Goal: Use online tool/utility: Utilize a website feature to perform a specific function

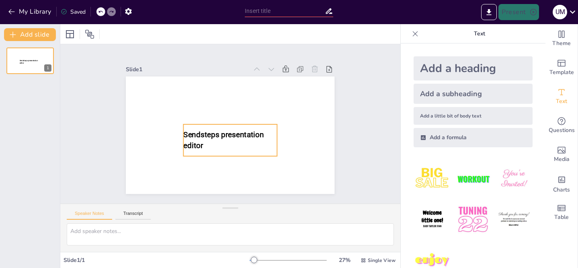
type input "New Sendsteps"
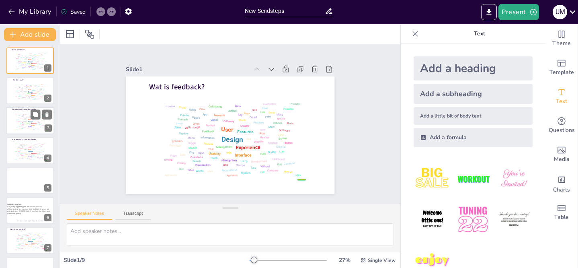
click at [23, 121] on div "Information" at bounding box center [25, 121] width 4 height 1
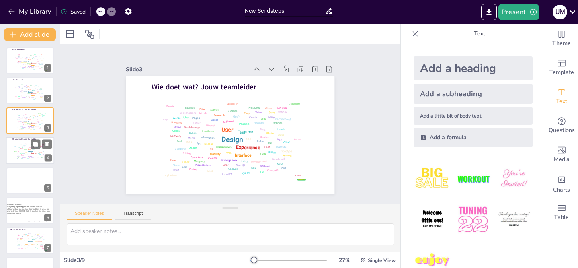
click at [23, 154] on div "Design User Experience Interface Features Navigation Usability Test Process Inf…" at bounding box center [30, 151] width 34 height 19
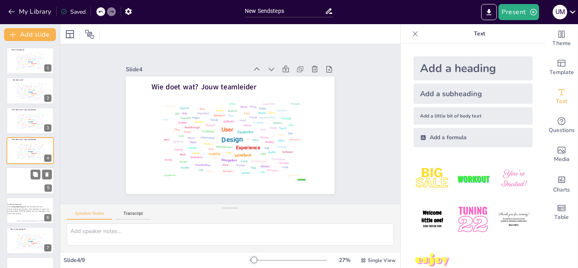
click at [27, 189] on div at bounding box center [30, 180] width 48 height 27
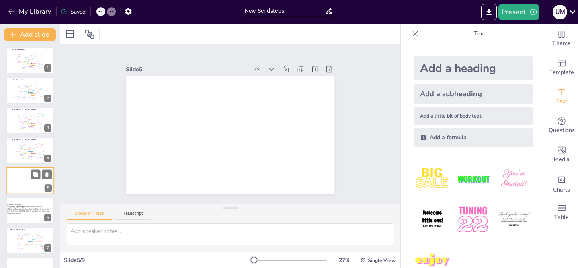
scroll to position [26, 0]
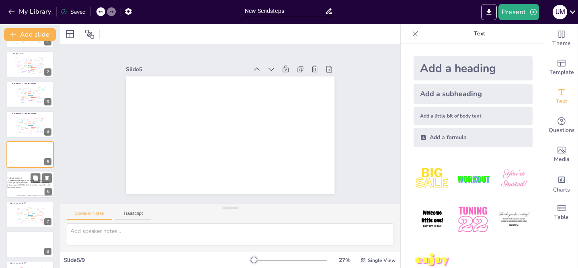
click at [18, 188] on p at bounding box center [31, 187] width 39 height 4
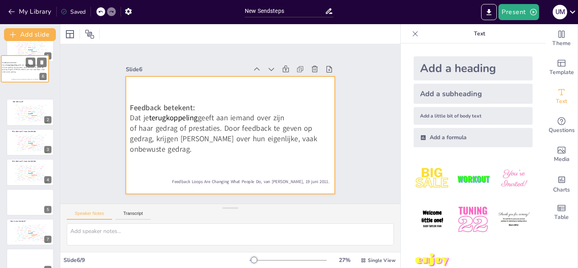
scroll to position [0, 0]
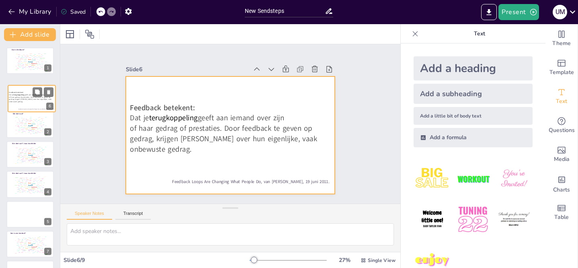
drag, startPoint x: 20, startPoint y: 149, endPoint x: 21, endPoint y: 85, distance: 64.0
click at [21, 87] on div at bounding box center [31, 98] width 47 height 27
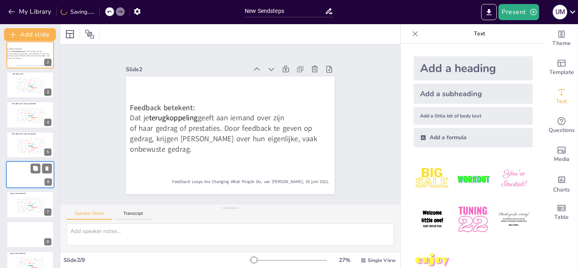
scroll to position [52, 0]
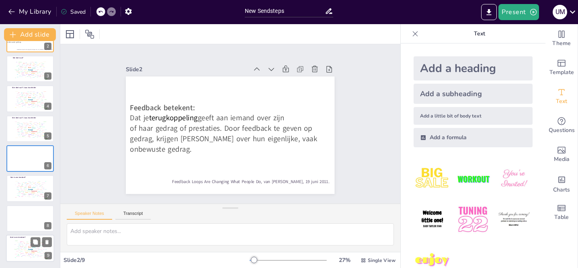
click at [22, 241] on div "Develop" at bounding box center [21, 241] width 2 height 1
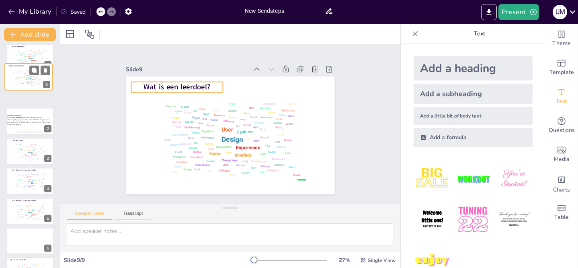
scroll to position [0, 0]
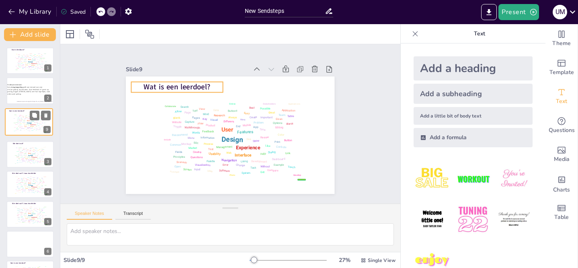
drag, startPoint x: 22, startPoint y: 243, endPoint x: 21, endPoint y: 111, distance: 132.4
click at [21, 109] on div "Wat is een leerdoel? false | editor Design User Experience Interface Features N…" at bounding box center [28, 109] width 47 height 0
